Goal: Task Accomplishment & Management: Manage account settings

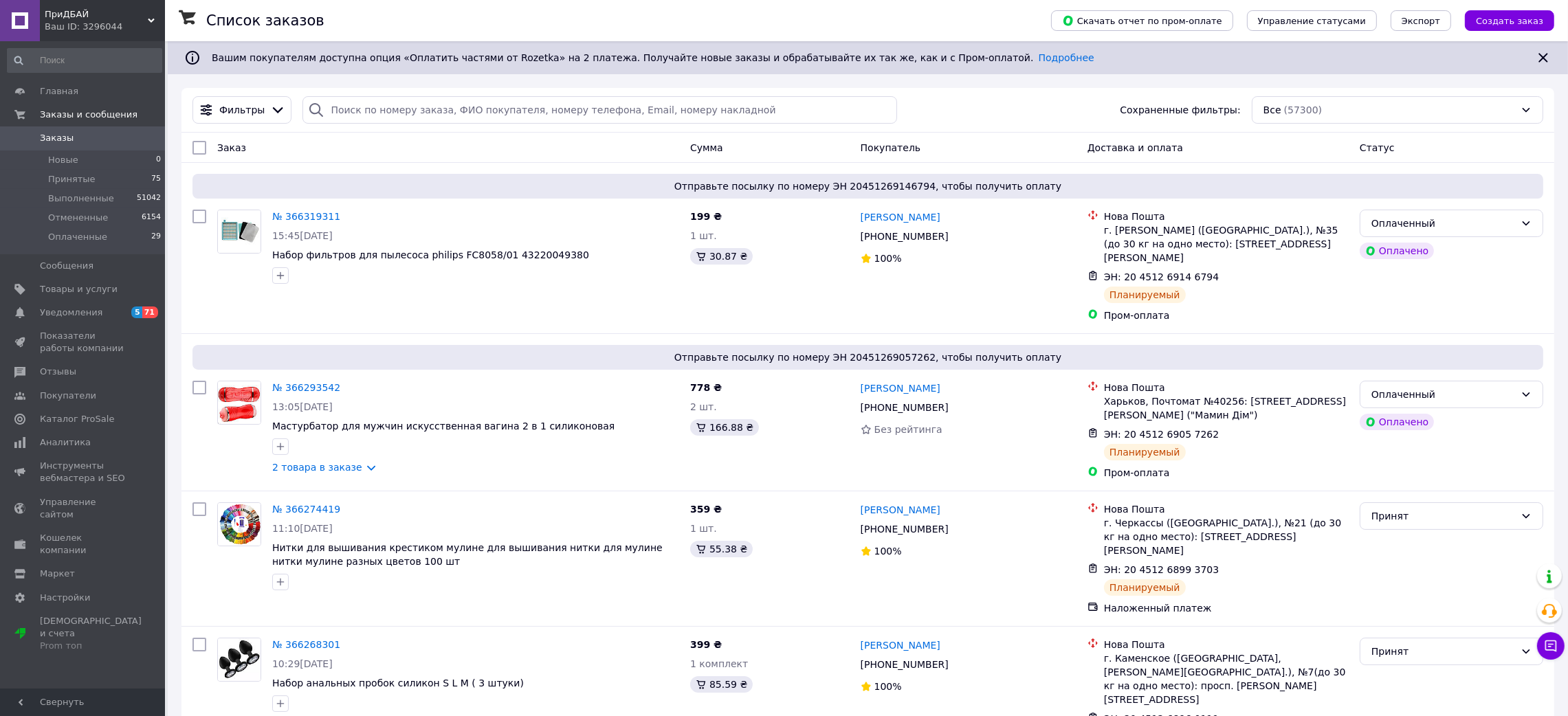
click at [1496, 13] on button "Создать заказ" at bounding box center [1509, 21] width 89 height 21
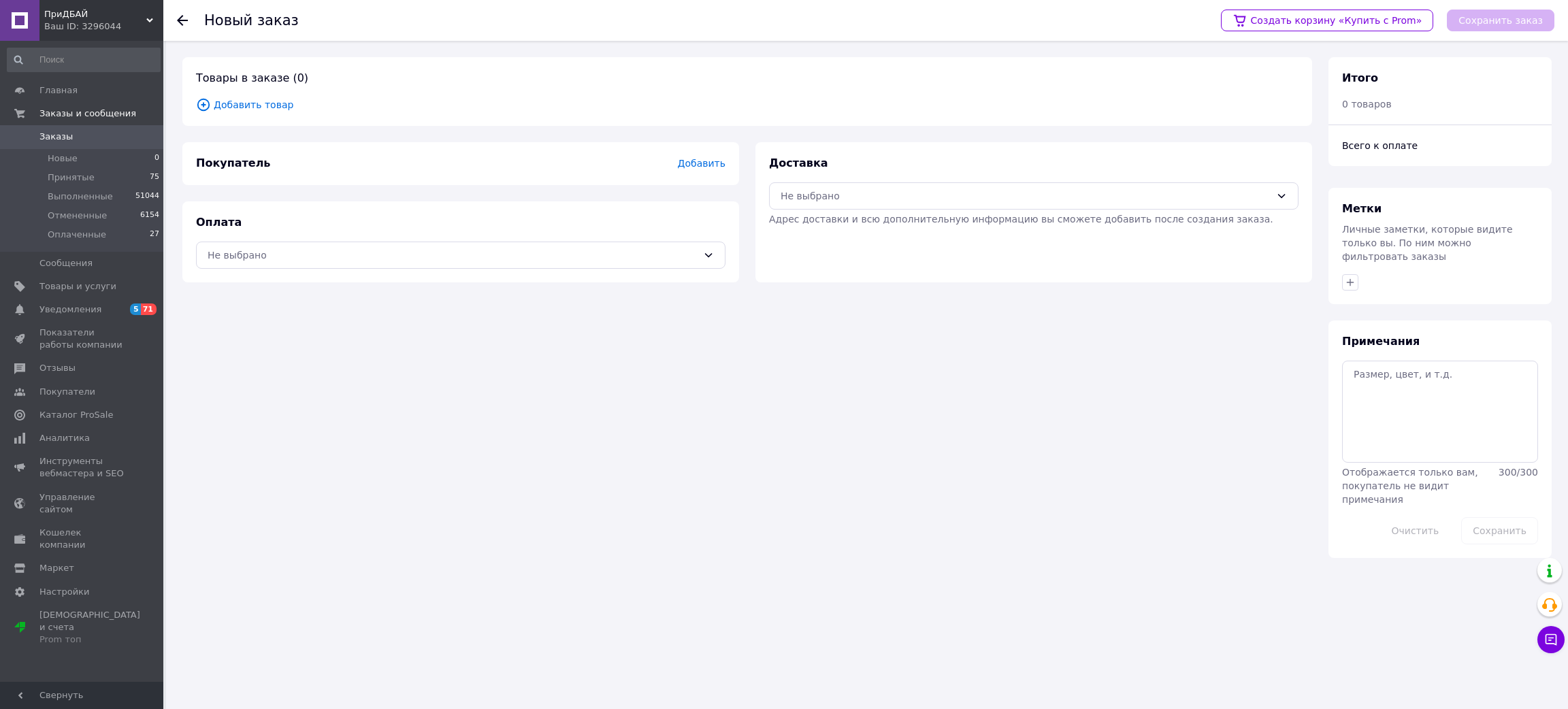
click at [236, 101] on span "Добавить товар" at bounding box center [747, 105] width 1103 height 15
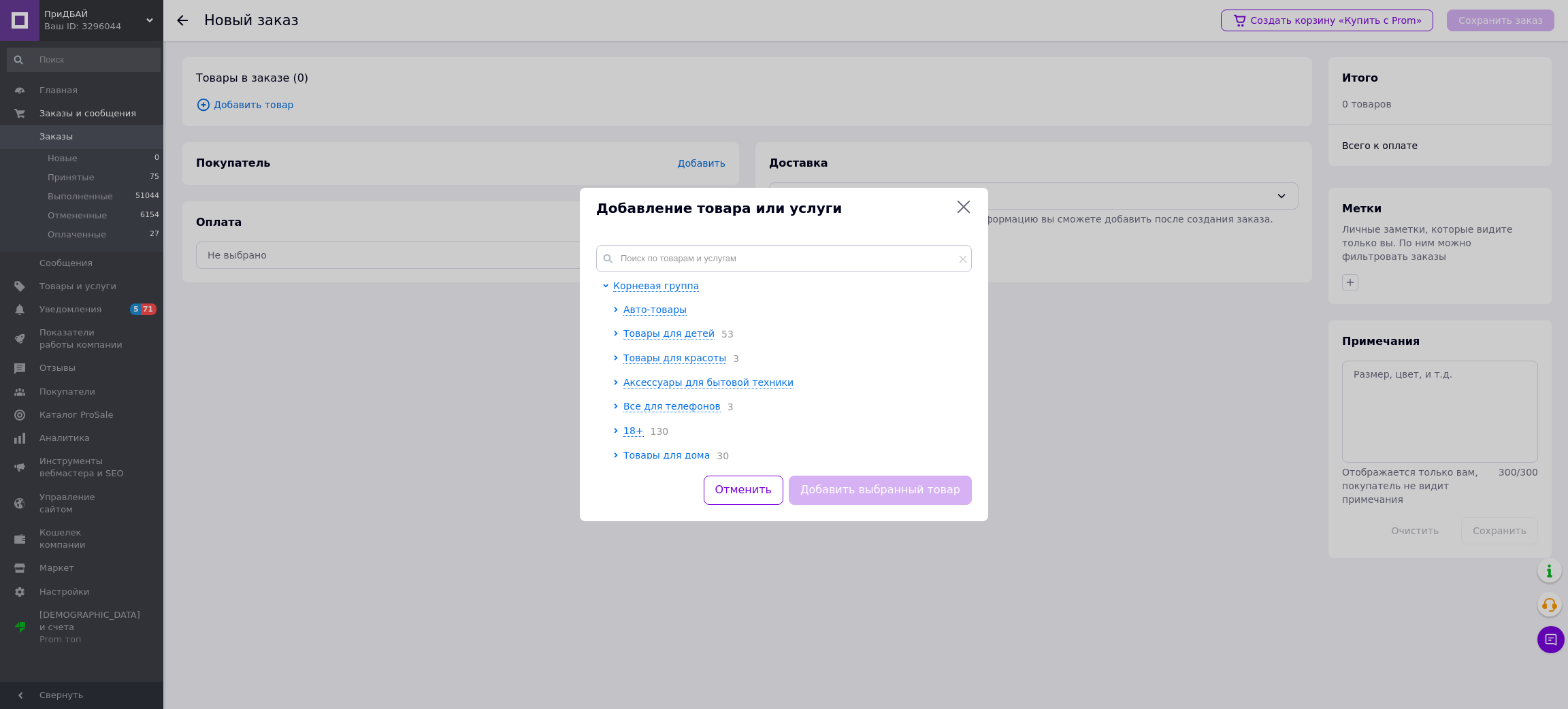
click at [750, 239] on div "Корневая группа Авто-товары Товары для детей 53 Товары для красоты 3 Аксессуары…" at bounding box center [784, 351] width 408 height 247
click at [749, 251] on input "text" at bounding box center [784, 258] width 376 height 27
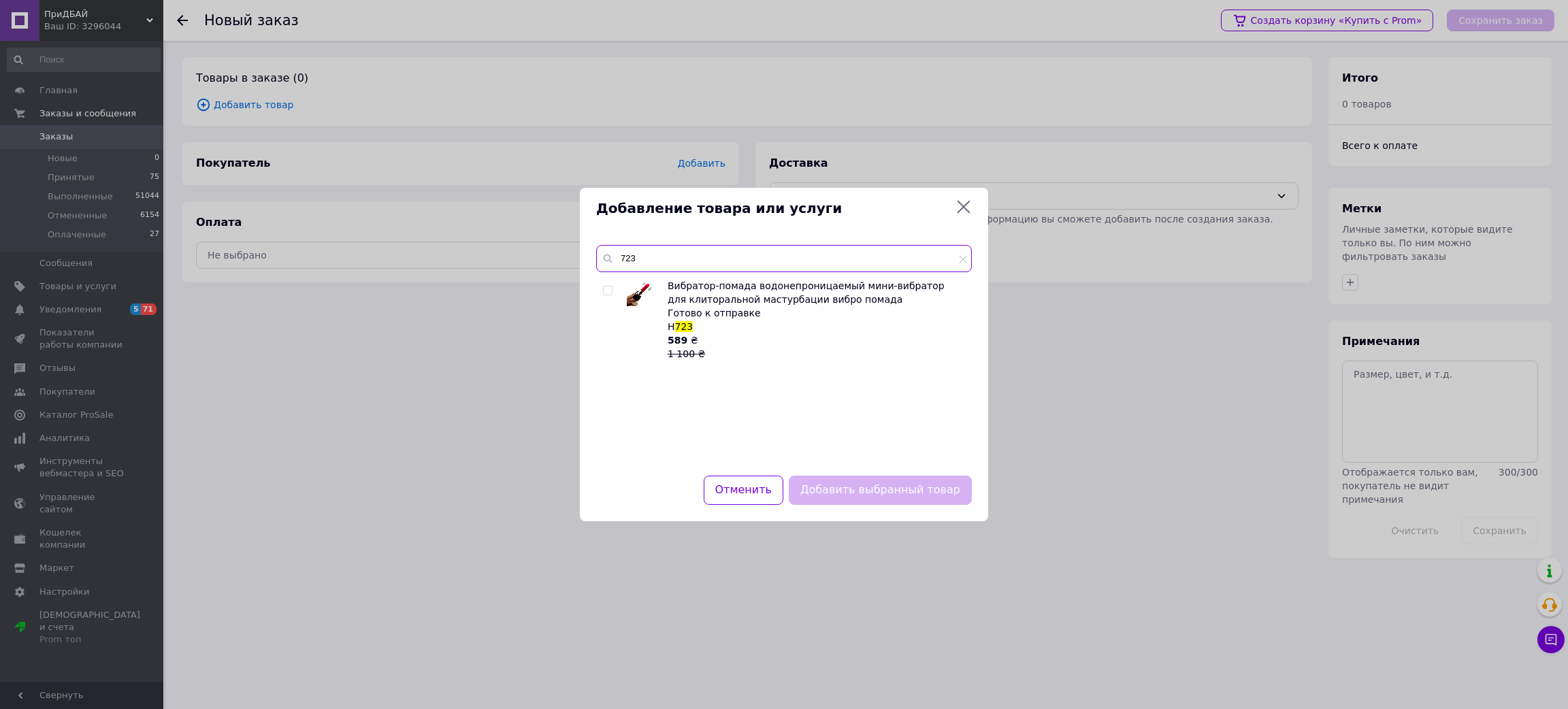
type input "723"
drag, startPoint x: 608, startPoint y: 292, endPoint x: 763, endPoint y: 345, distance: 163.8
click at [611, 291] on input "checkbox" at bounding box center [608, 291] width 9 height 9
checkbox input "true"
click at [906, 480] on button "Добавить выбранный товар" at bounding box center [880, 490] width 183 height 29
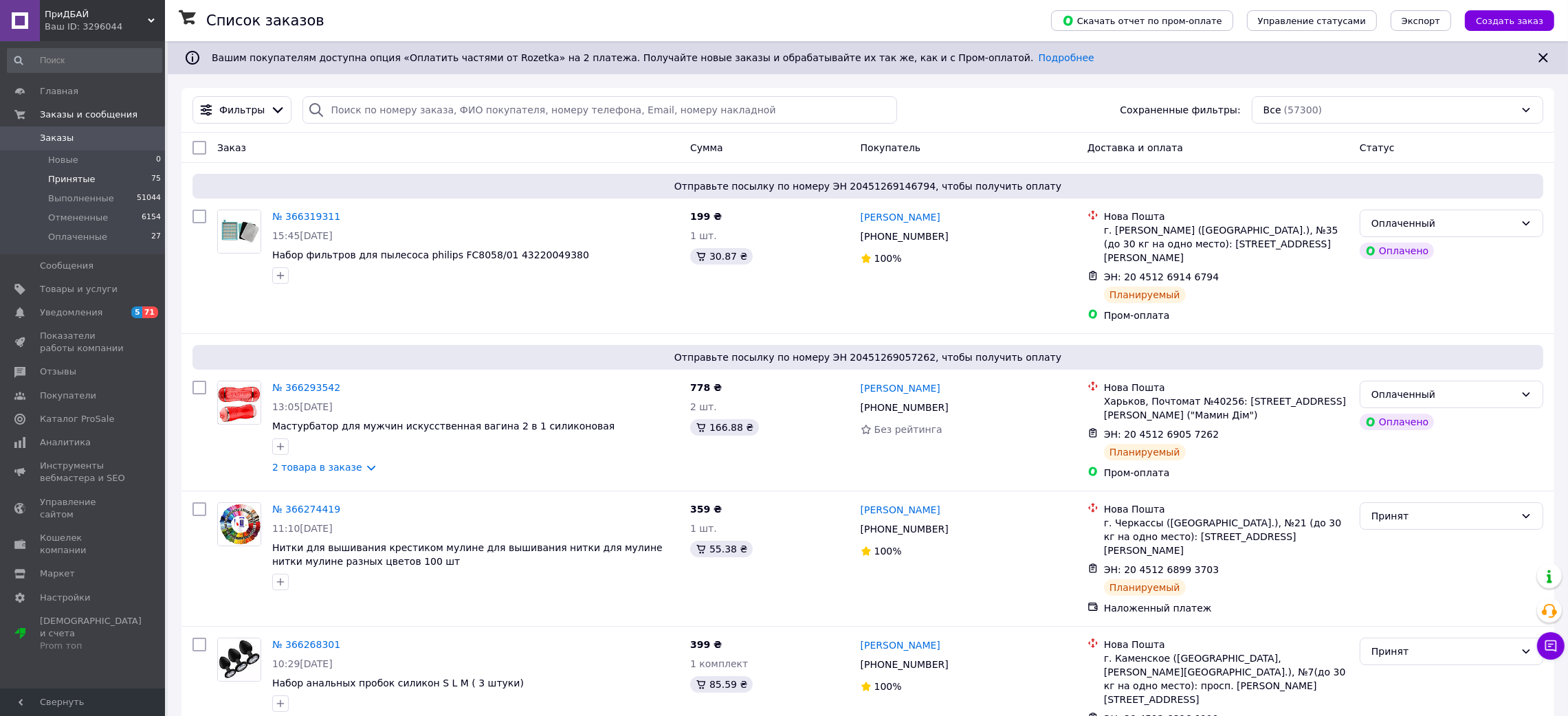
click at [69, 175] on span "Принятые" at bounding box center [72, 179] width 48 height 13
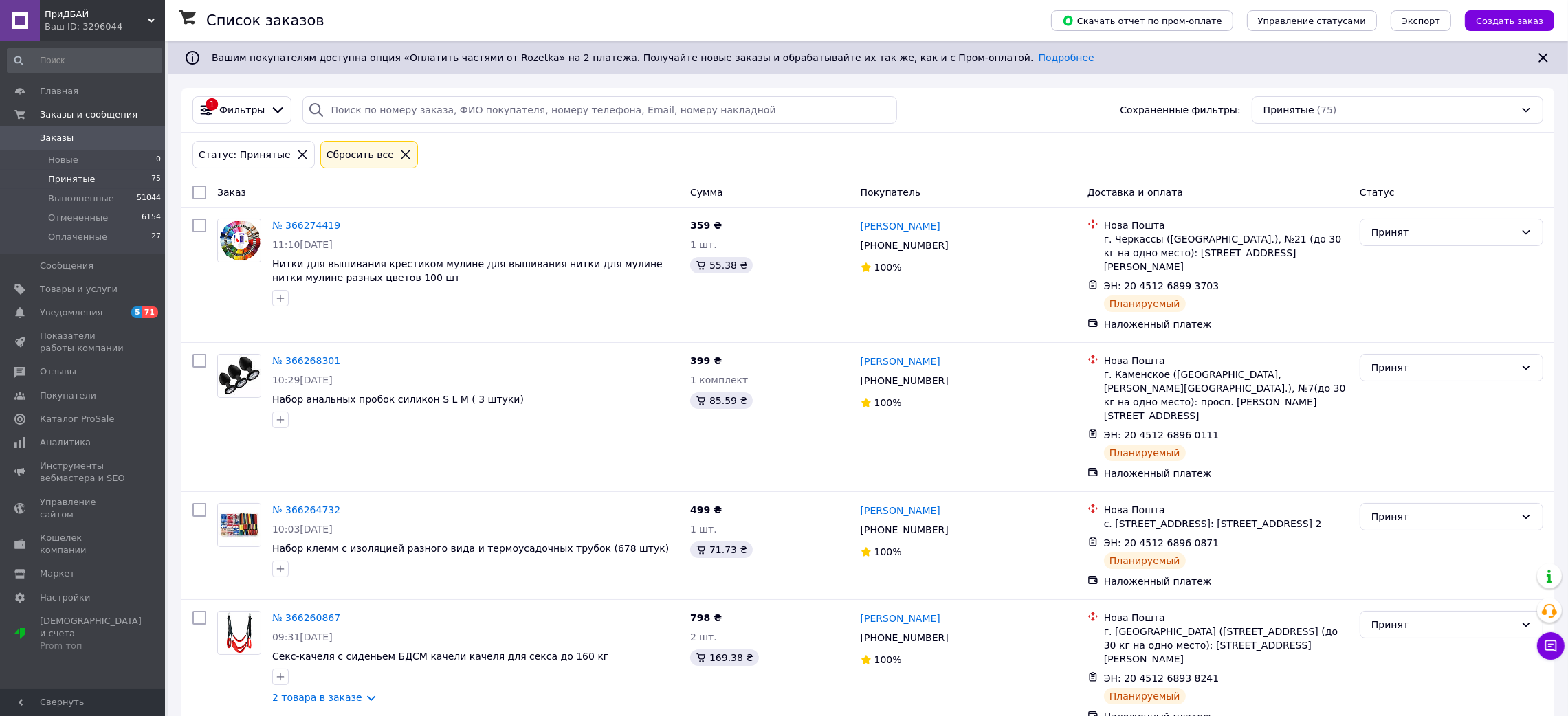
click at [229, 106] on span "Фильтры" at bounding box center [242, 110] width 45 height 13
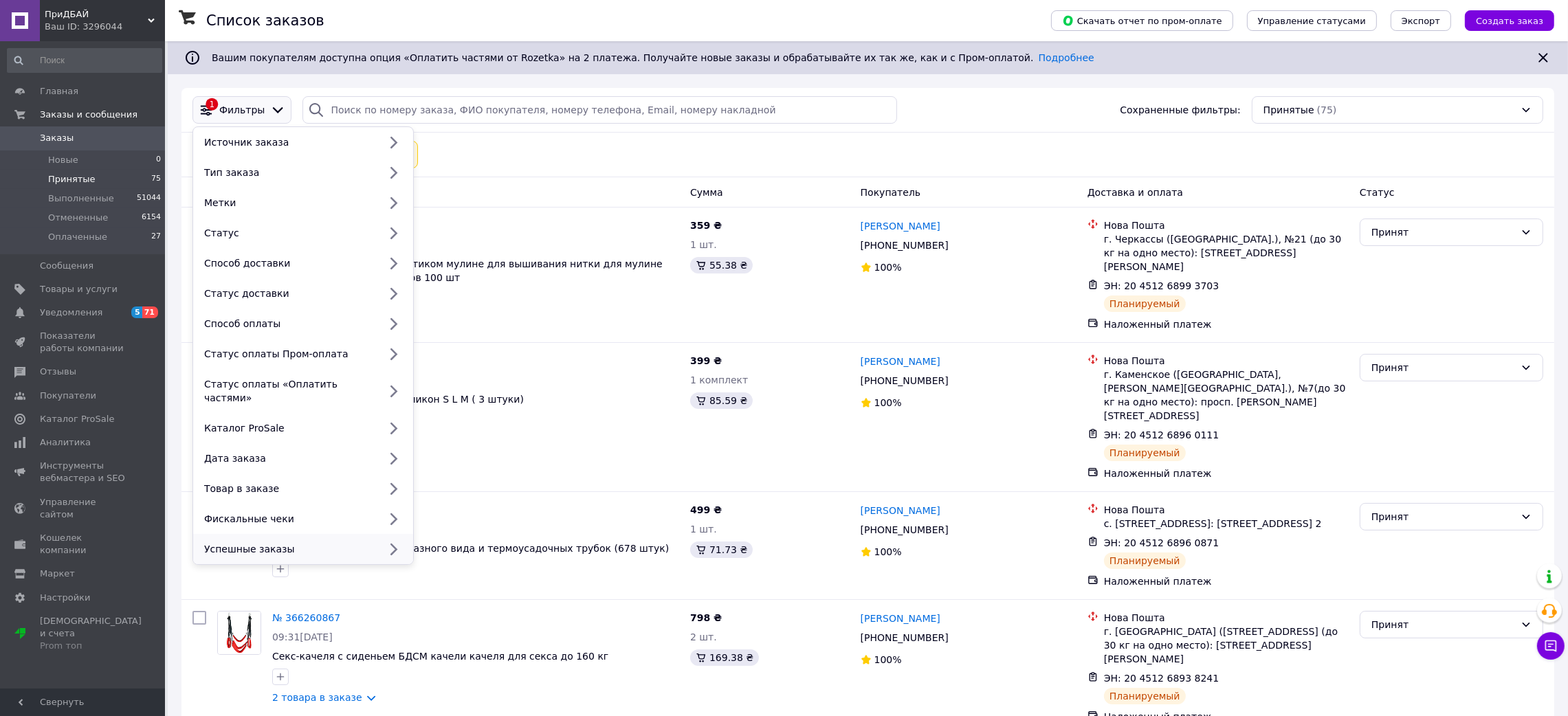
click at [290, 534] on div "Успешные заказы" at bounding box center [303, 549] width 220 height 30
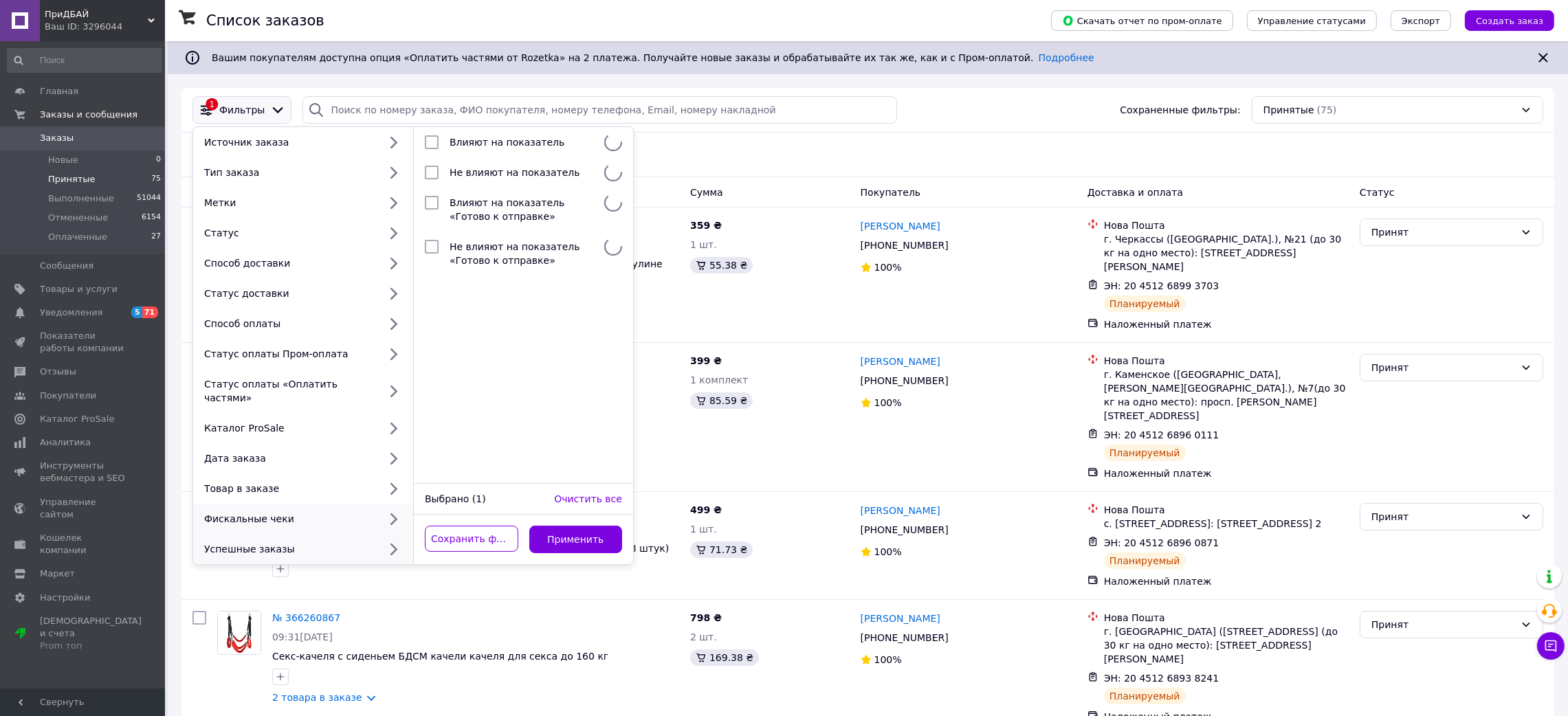
click at [286, 512] on div "Фискальные чеки" at bounding box center [289, 518] width 180 height 13
click at [493, 167] on span "Заказы без чеков" at bounding box center [493, 172] width 89 height 11
checkbox input "true"
click at [583, 529] on button "Применить" at bounding box center [576, 539] width 94 height 28
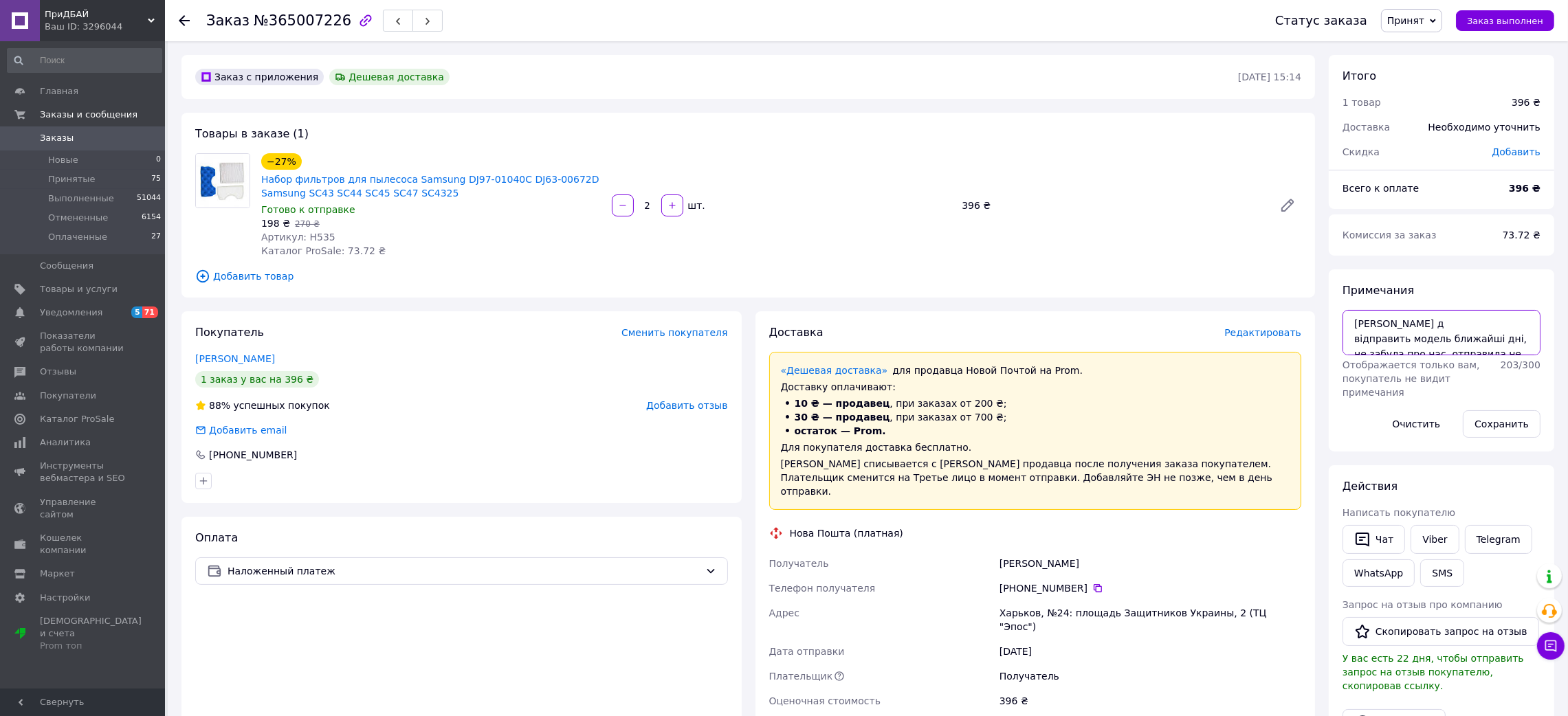
click at [1397, 323] on textarea "вайбер д відправить модель ближайші дні, не забула про нас. отправила не ту нал…" at bounding box center [1442, 332] width 198 height 45
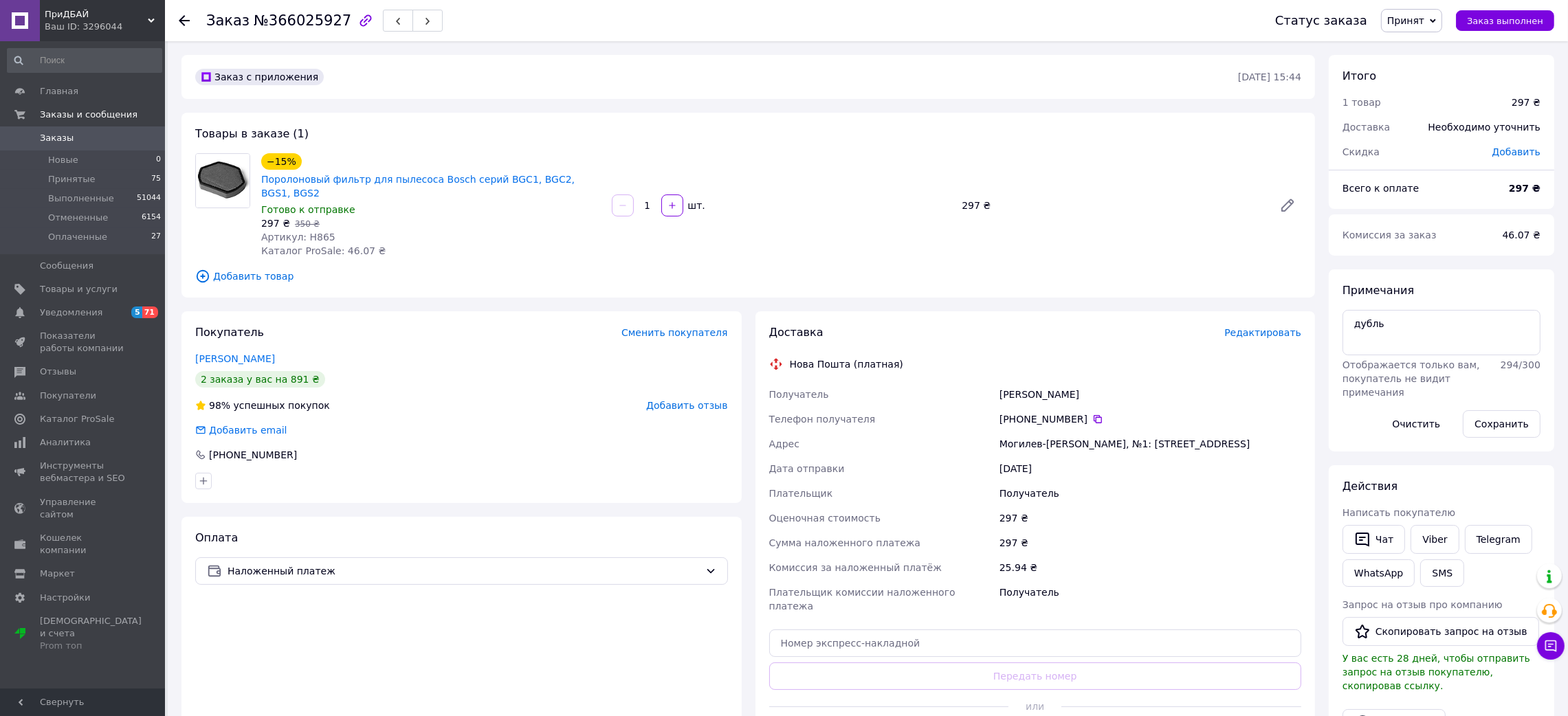
click at [1424, 21] on span "Принят" at bounding box center [1406, 20] width 37 height 11
click at [1421, 65] on li "Отменен" at bounding box center [1418, 69] width 73 height 21
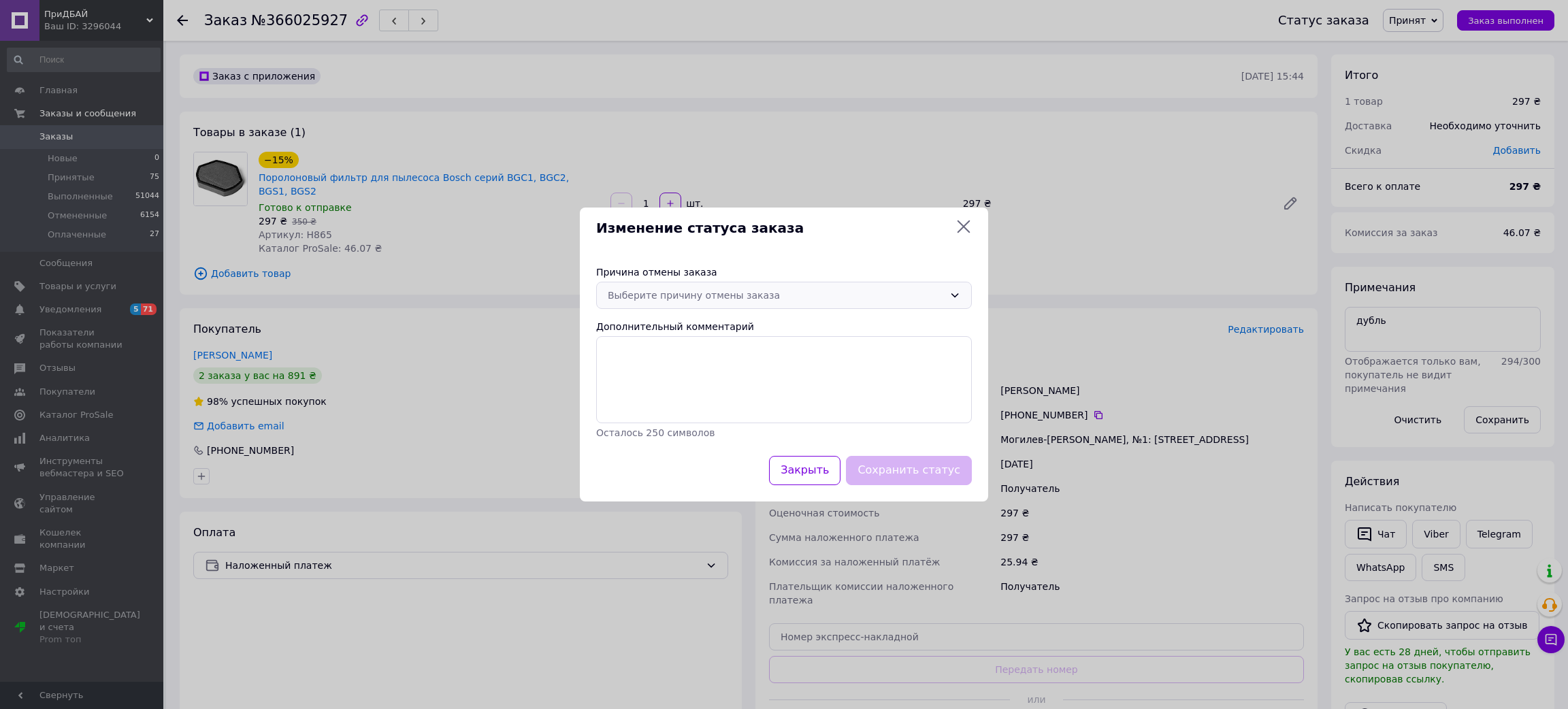
click at [648, 284] on div "Выберите причину отмены заказа" at bounding box center [784, 295] width 376 height 27
click at [669, 419] on li "Заказ-дубликат" at bounding box center [784, 422] width 374 height 24
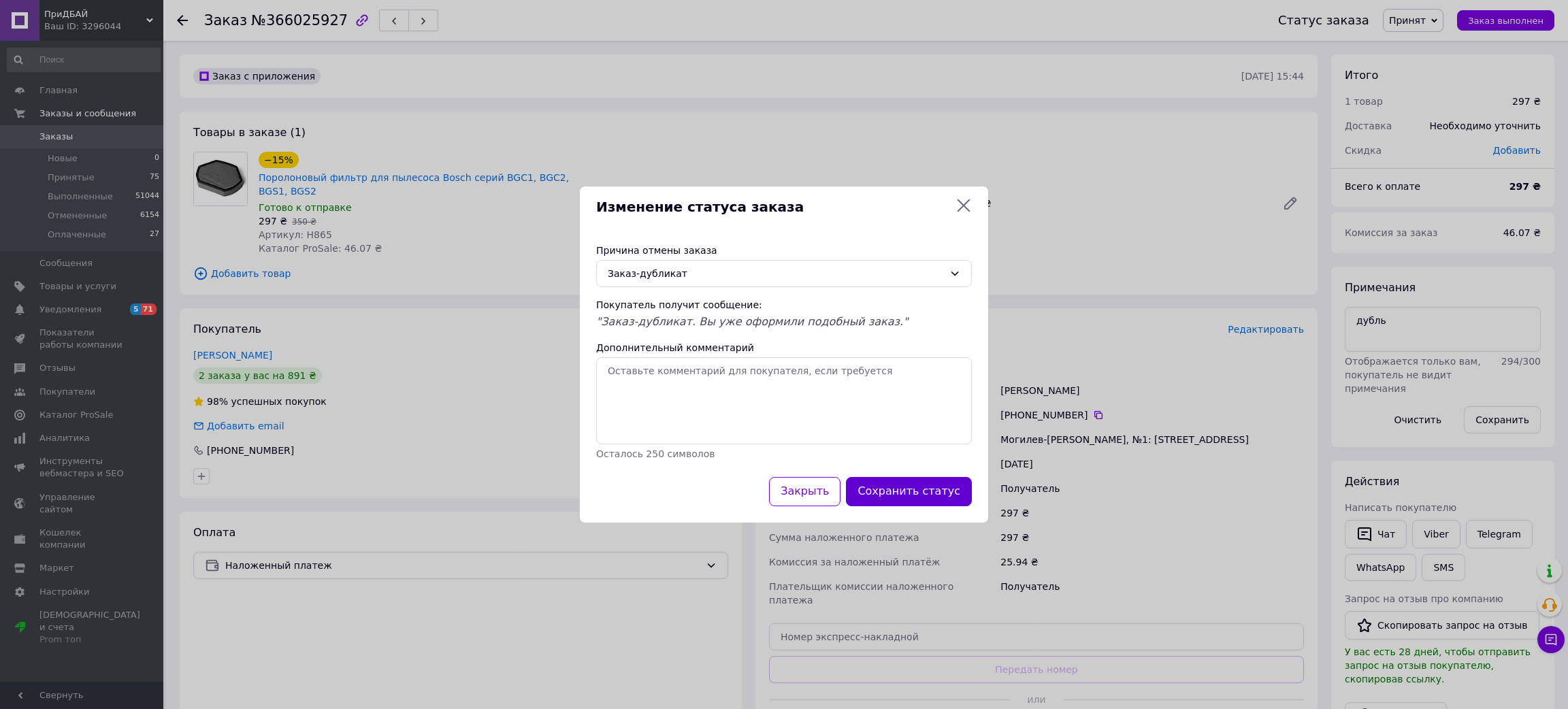
click at [928, 501] on button "Сохранить статус" at bounding box center [909, 492] width 126 height 29
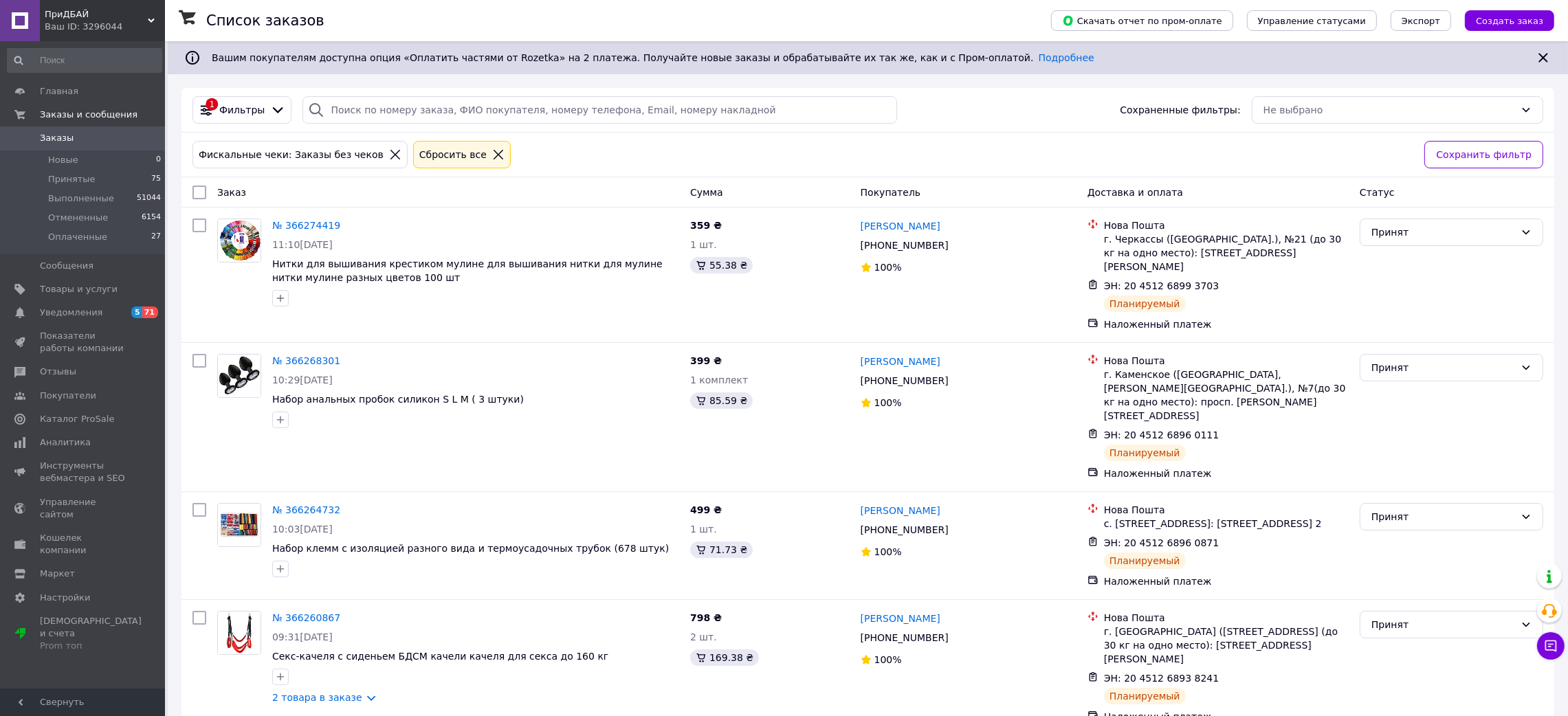
drag, startPoint x: 461, startPoint y: 156, endPoint x: 495, endPoint y: 342, distance: 189.1
click at [492, 157] on icon at bounding box center [498, 155] width 13 height 13
